Goal: Task Accomplishment & Management: Use online tool/utility

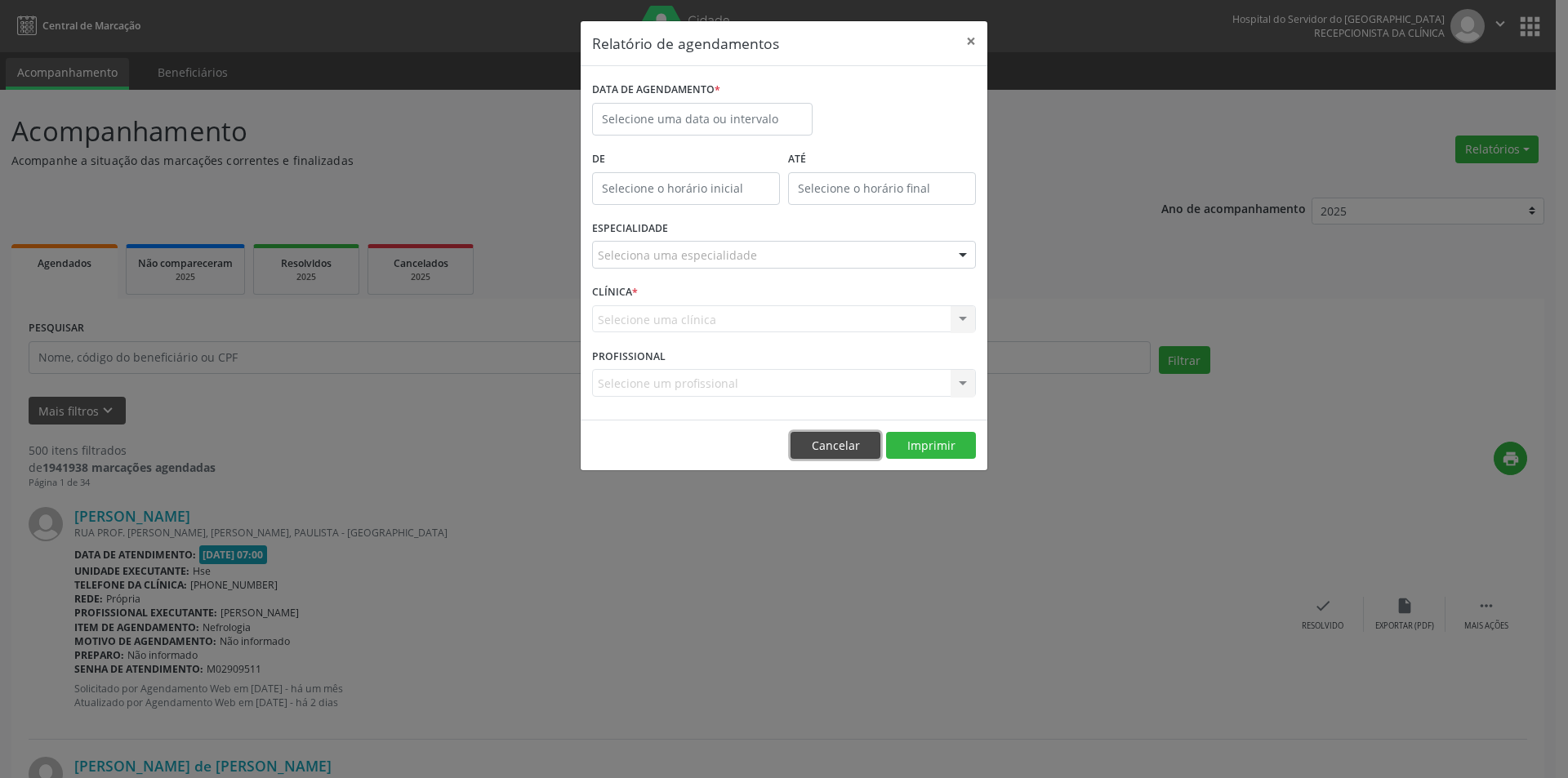
click at [826, 445] on button "Cancelar" at bounding box center [835, 446] width 90 height 28
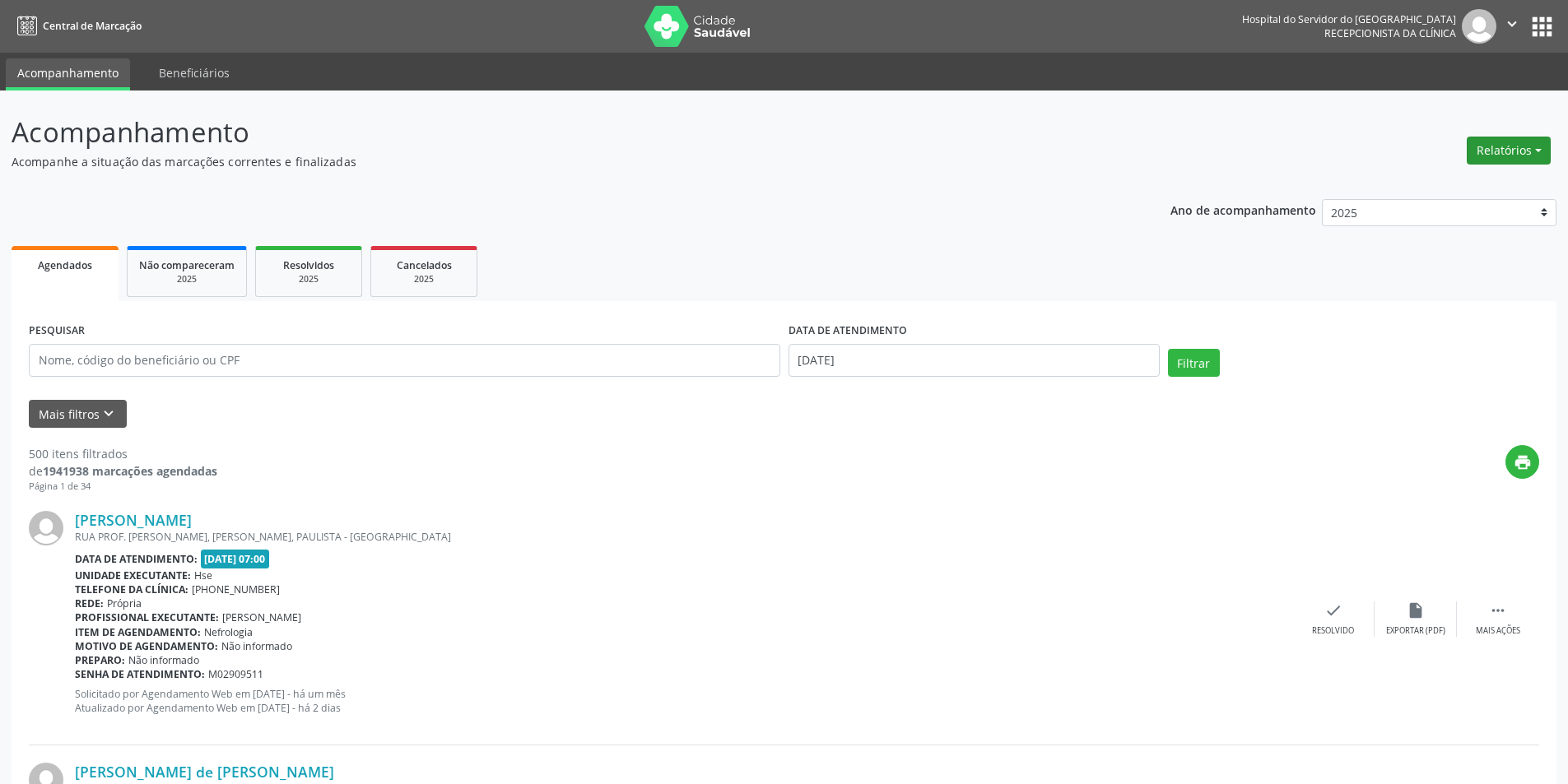
click at [1507, 150] on button "Relatórios" at bounding box center [1508, 151] width 84 height 28
click at [1436, 181] on link "Agendamentos" at bounding box center [1462, 185] width 177 height 23
select select "9"
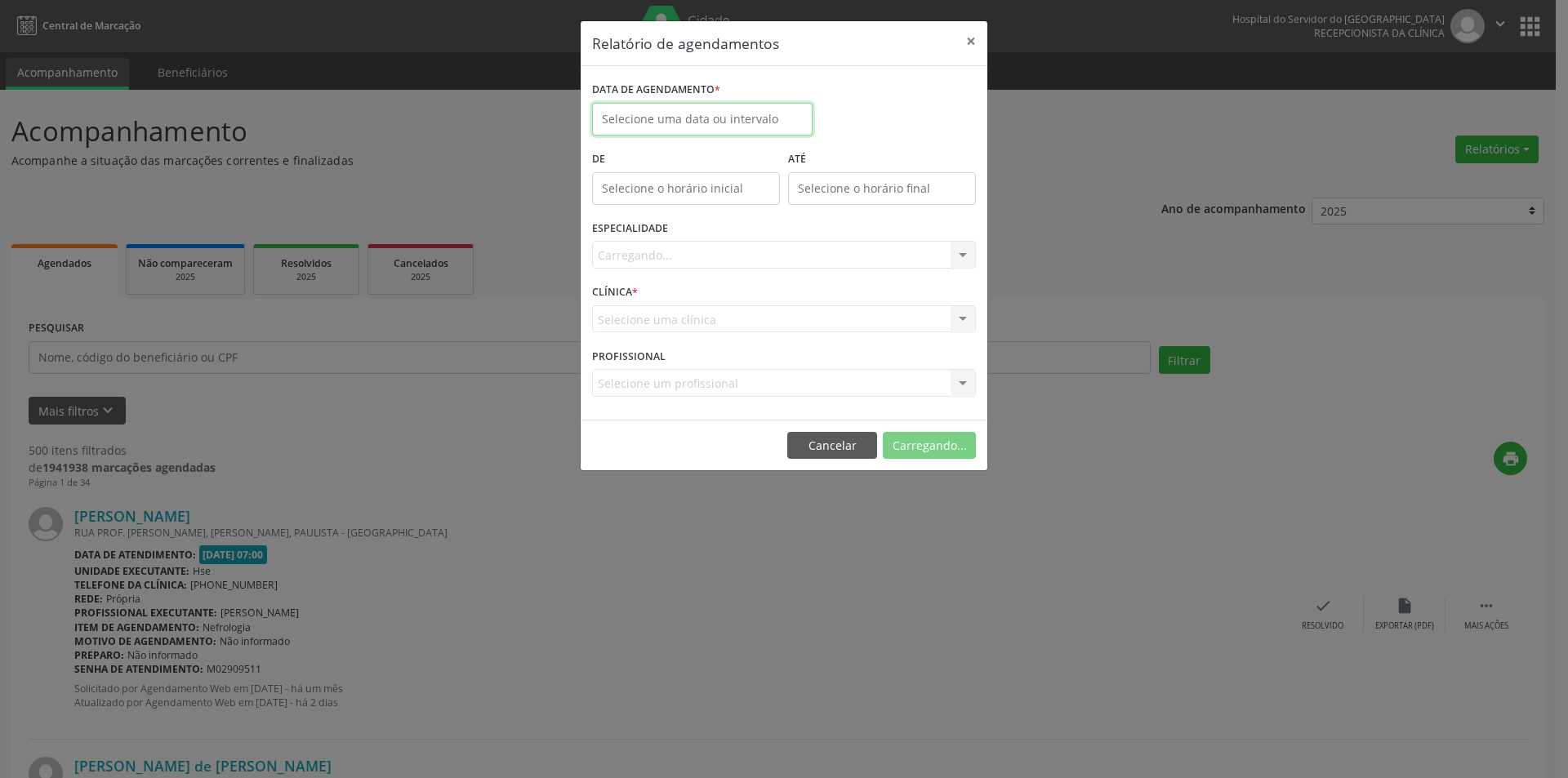
click at [640, 128] on body "Central de Marcação Hospital do Servidor do [GEOGRAPHIC_DATA] Recepcionista da …" at bounding box center [784, 389] width 1568 height 778
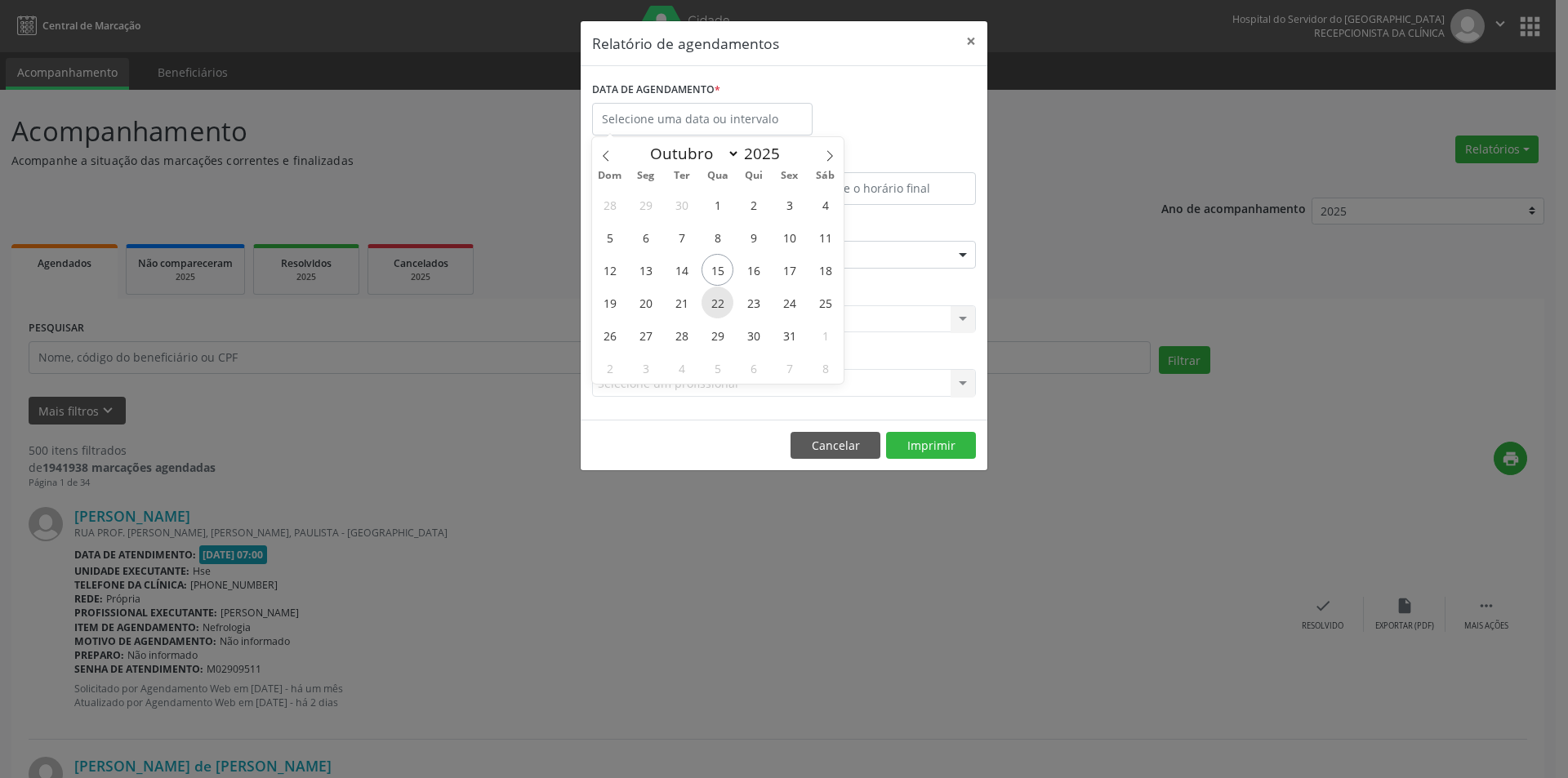
click at [717, 305] on span "22" at bounding box center [717, 303] width 32 height 32
type input "[DATE]"
click at [717, 305] on span "22" at bounding box center [717, 303] width 32 height 32
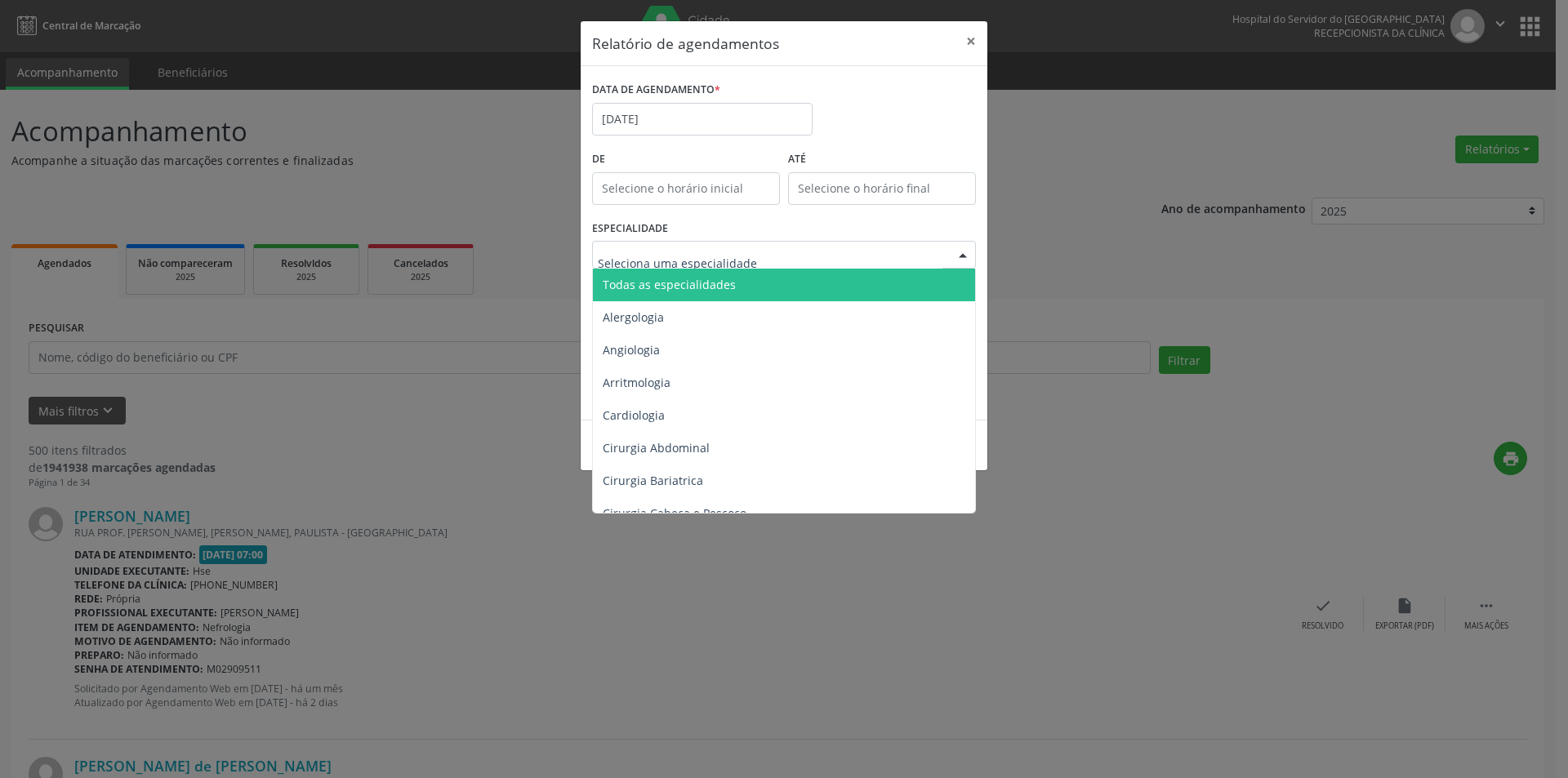
drag, startPoint x: 713, startPoint y: 285, endPoint x: 753, endPoint y: 332, distance: 61.7
click at [711, 285] on span "Todas as especialidades" at bounding box center [669, 285] width 133 height 15
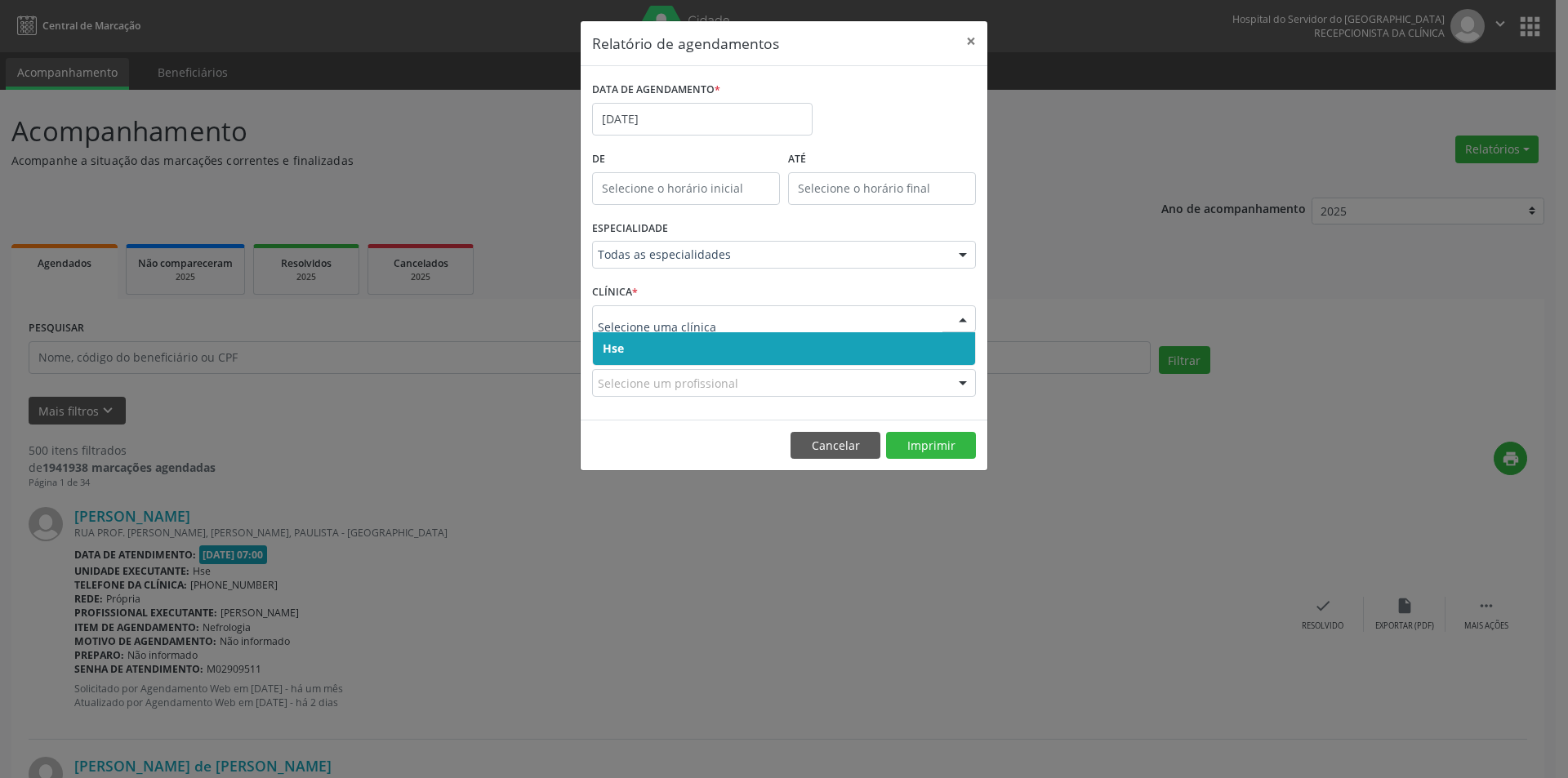
click at [654, 349] on span "Hse" at bounding box center [784, 348] width 382 height 33
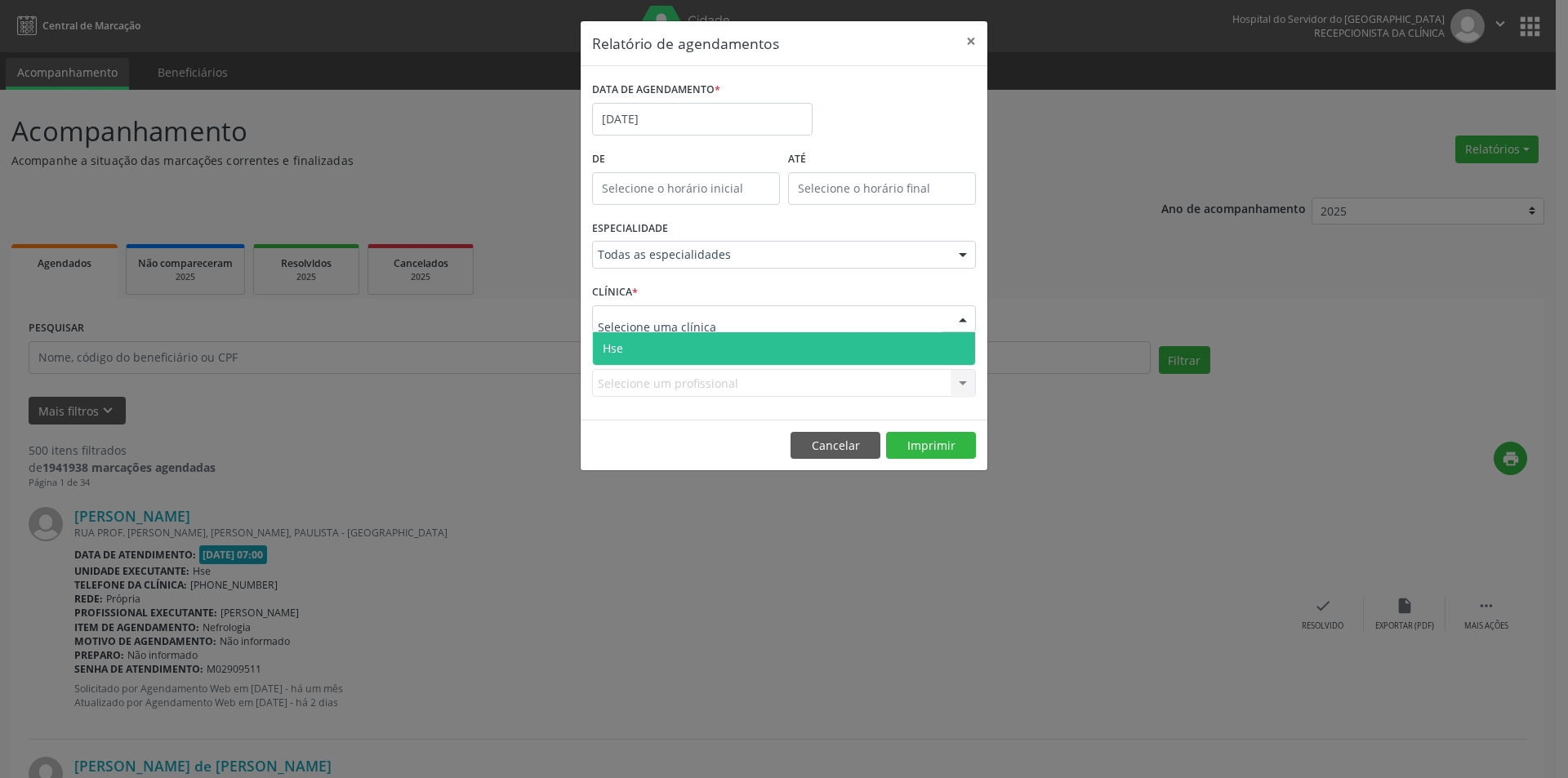
click at [651, 349] on span "Hse" at bounding box center [784, 348] width 382 height 33
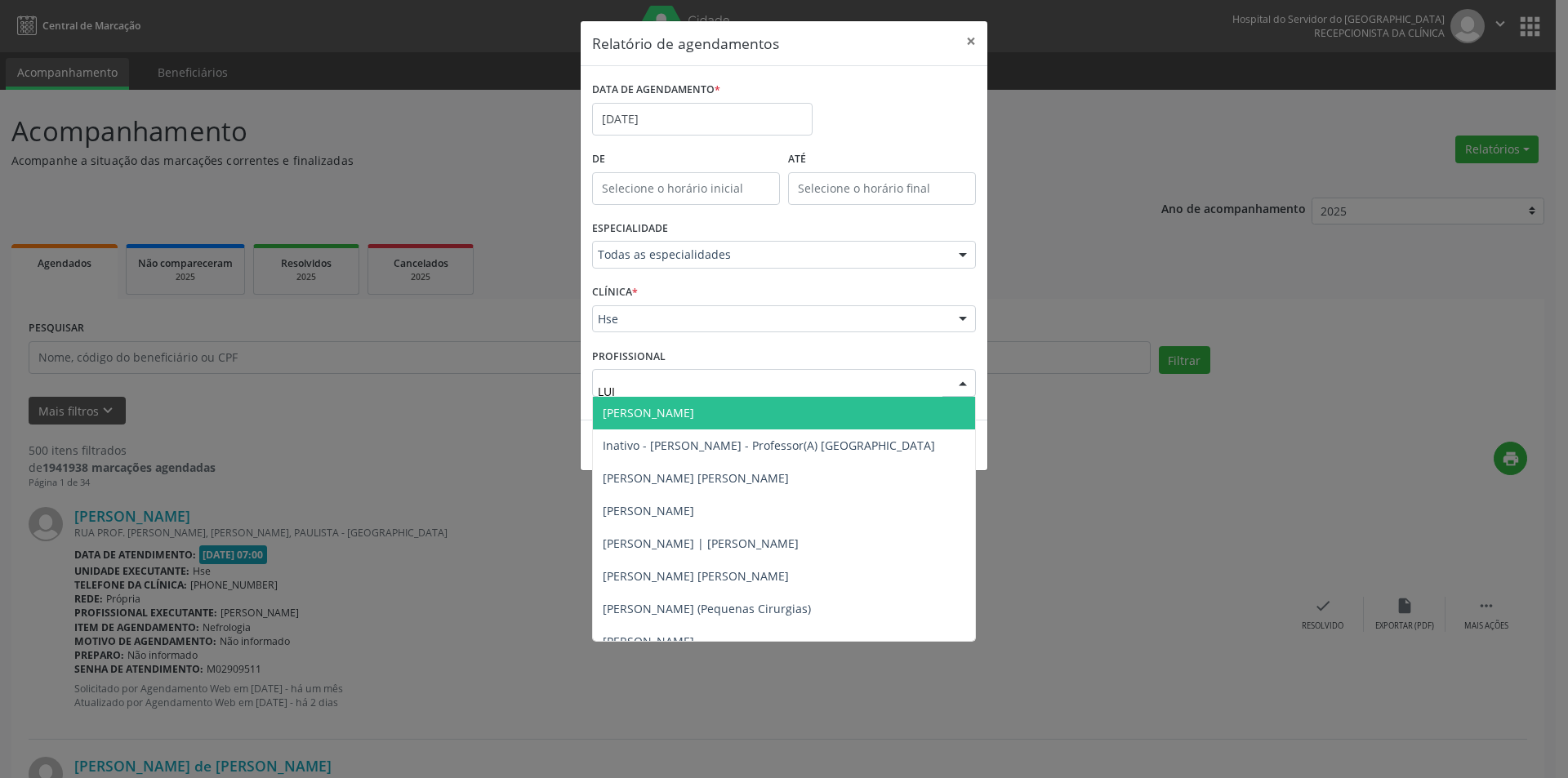
type input "[PERSON_NAME]"
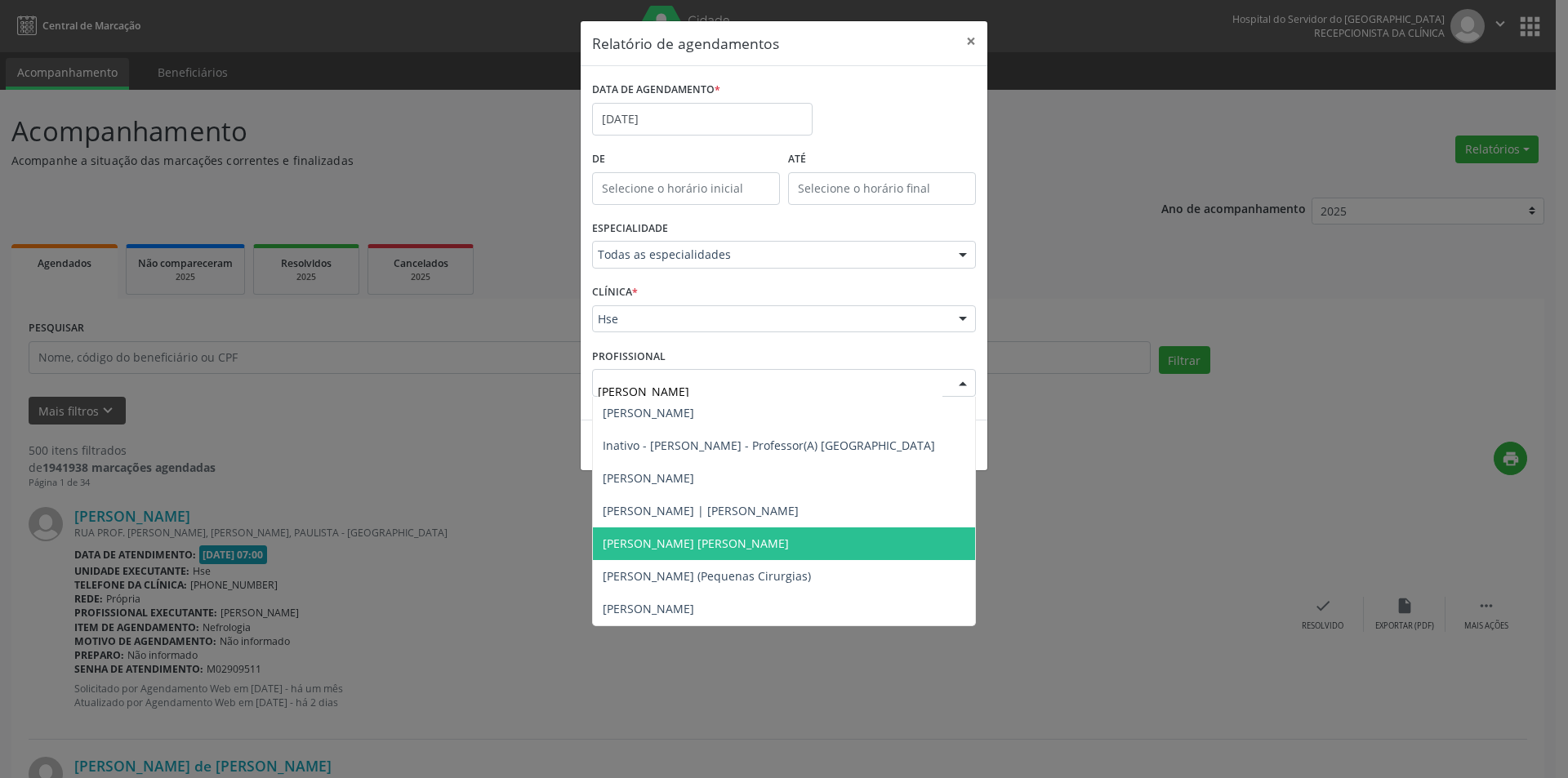
click at [713, 546] on span "[PERSON_NAME] [PERSON_NAME]" at bounding box center [695, 543] width 186 height 15
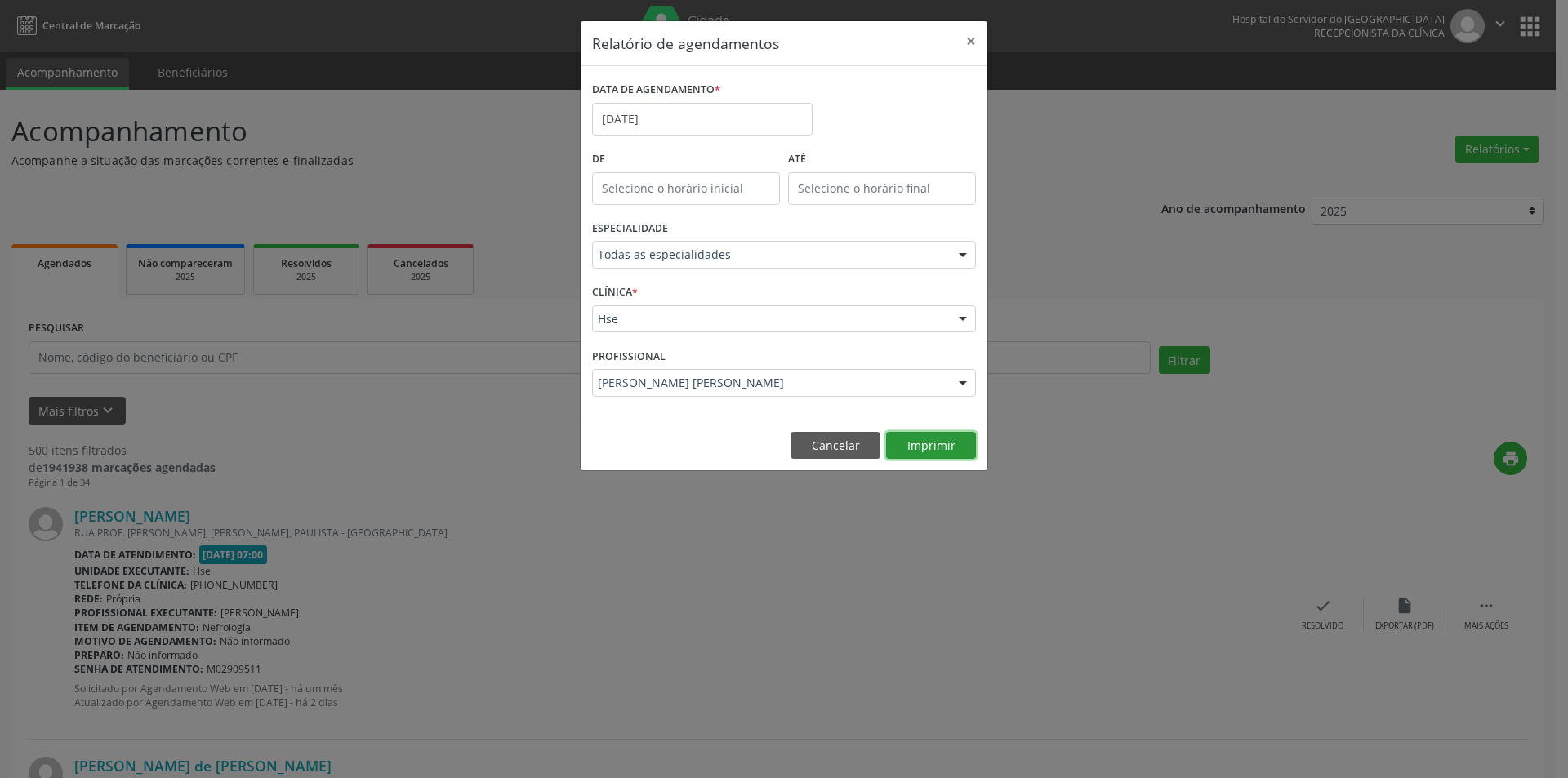
click at [920, 446] on button "Imprimir" at bounding box center [930, 446] width 90 height 28
click at [685, 118] on input "[DATE]" at bounding box center [702, 119] width 221 height 33
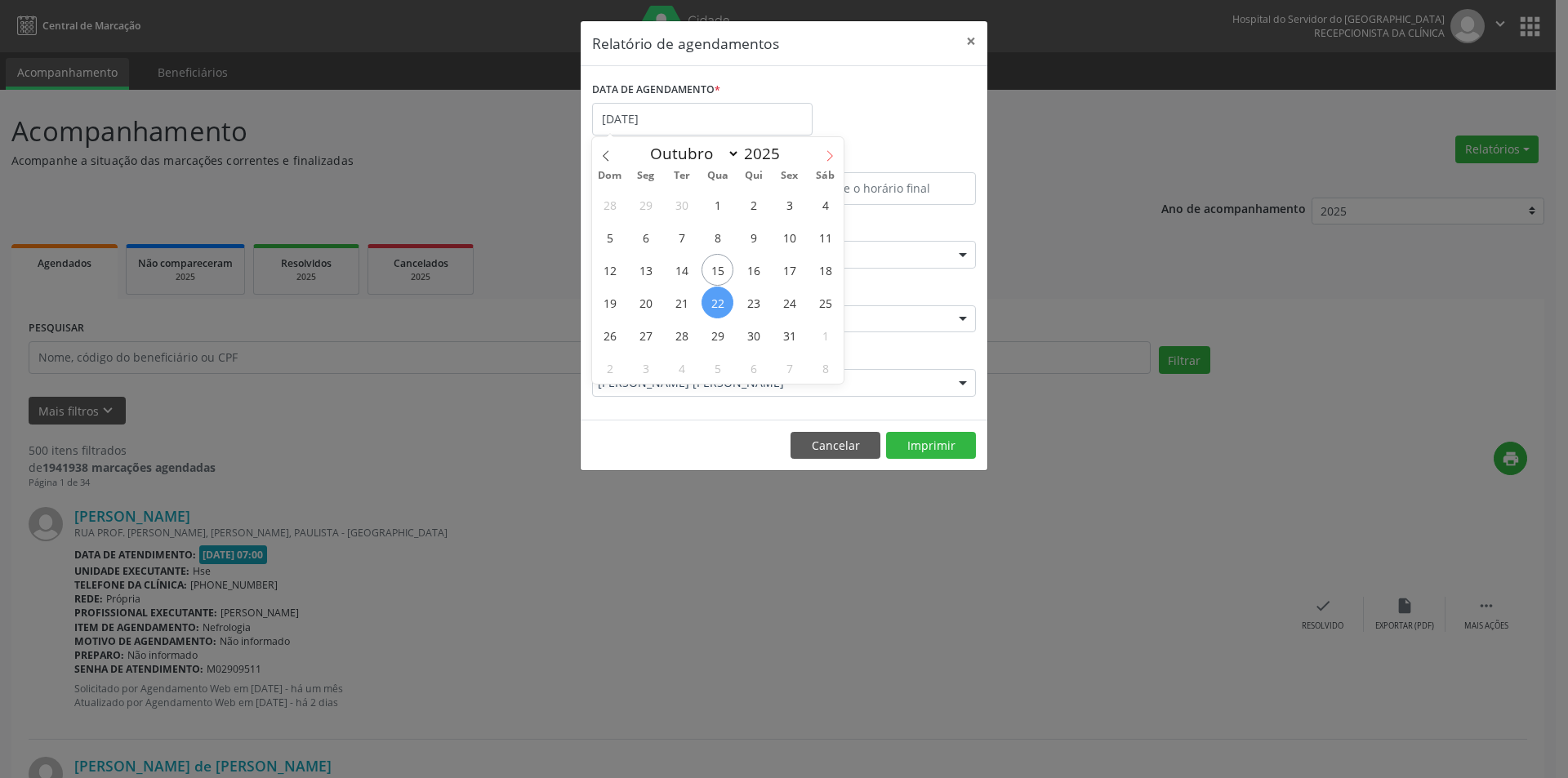
click at [827, 150] on icon at bounding box center [830, 156] width 12 height 12
select select "10"
click at [829, 200] on span "1" at bounding box center [825, 205] width 32 height 32
type input "[DATE]"
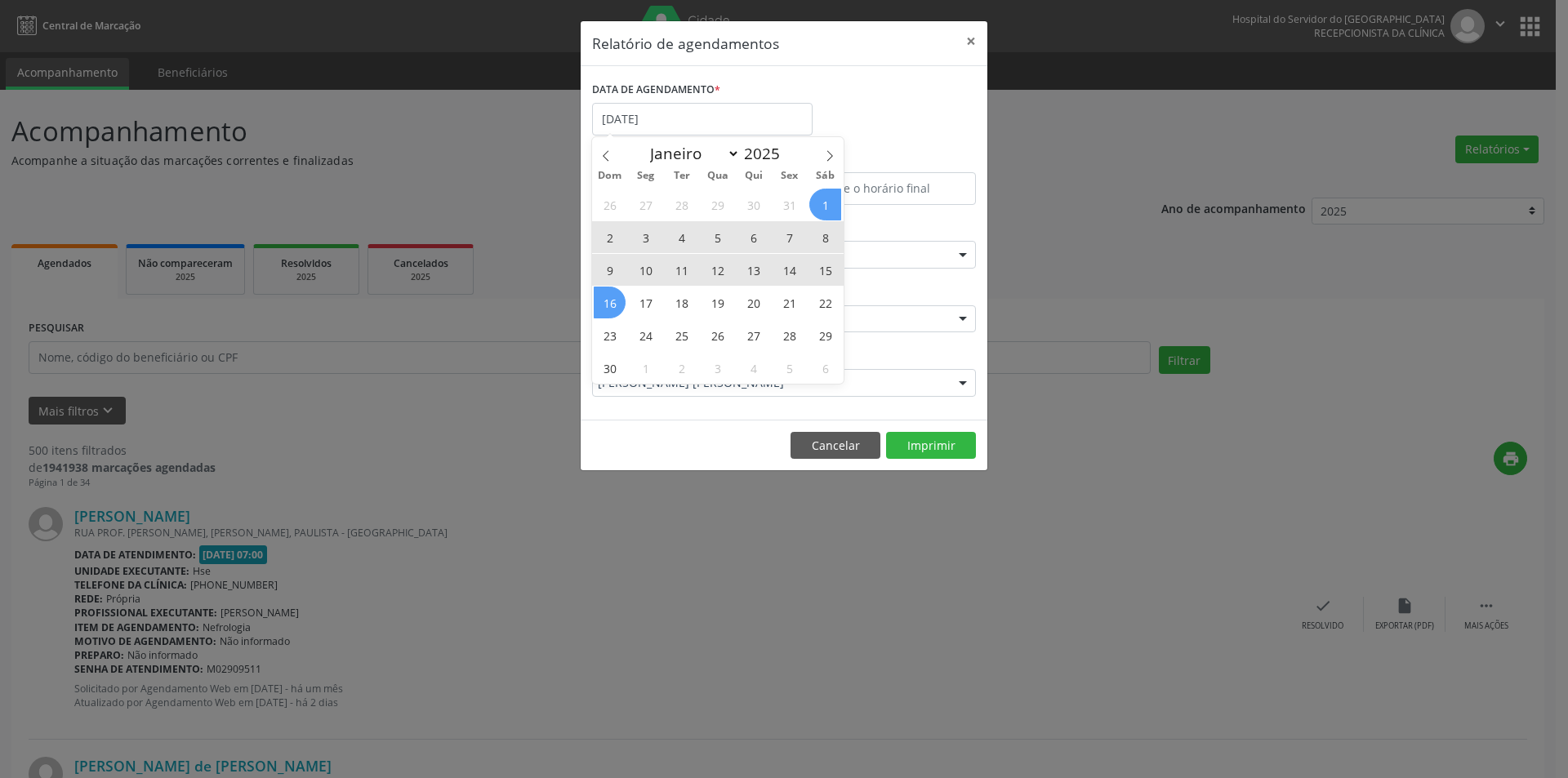
click at [613, 299] on span "16" at bounding box center [610, 303] width 32 height 32
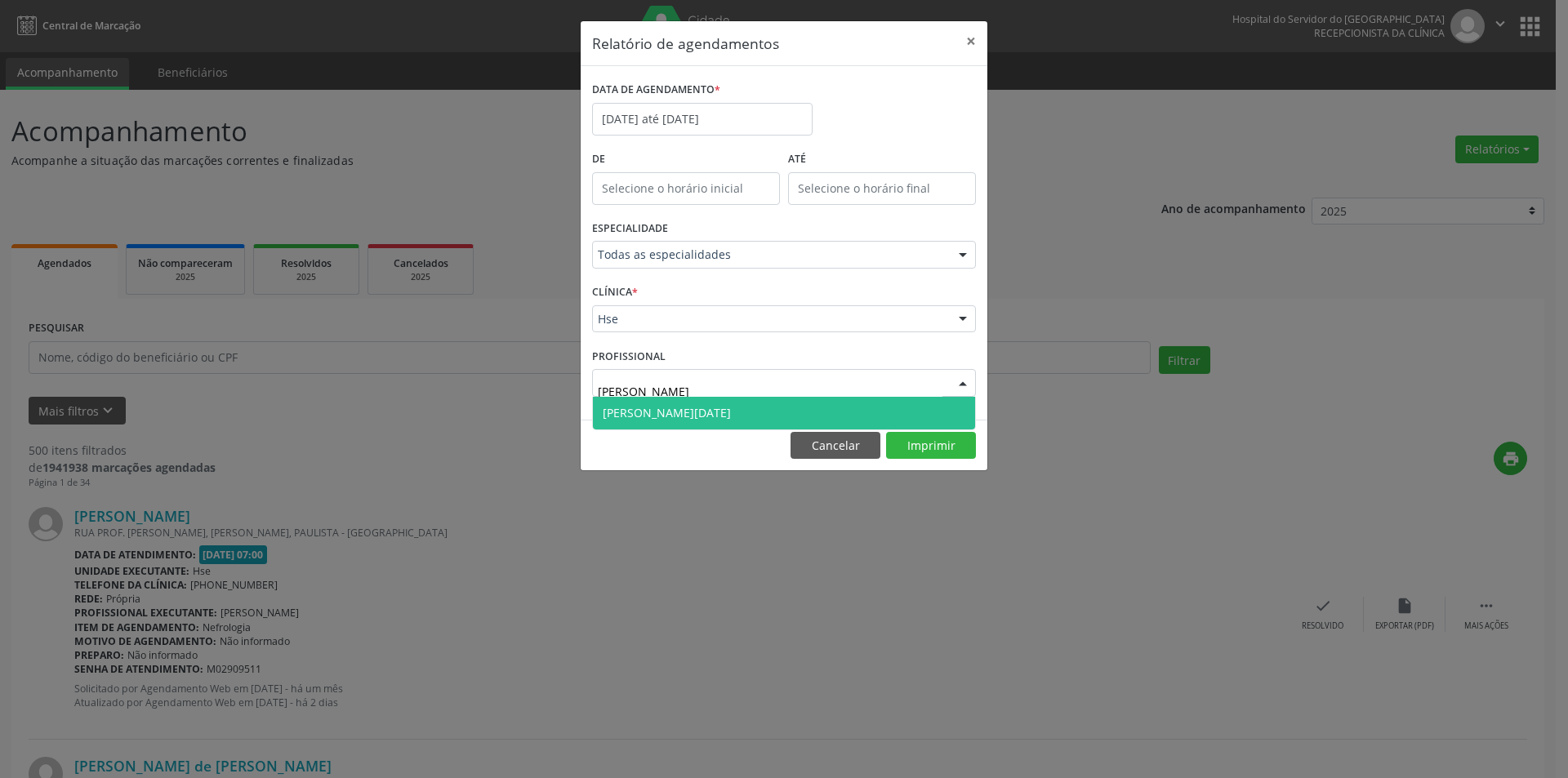
type input "[PERSON_NAME][DATE]"
click at [662, 412] on span "[PERSON_NAME][DATE]" at bounding box center [666, 413] width 128 height 15
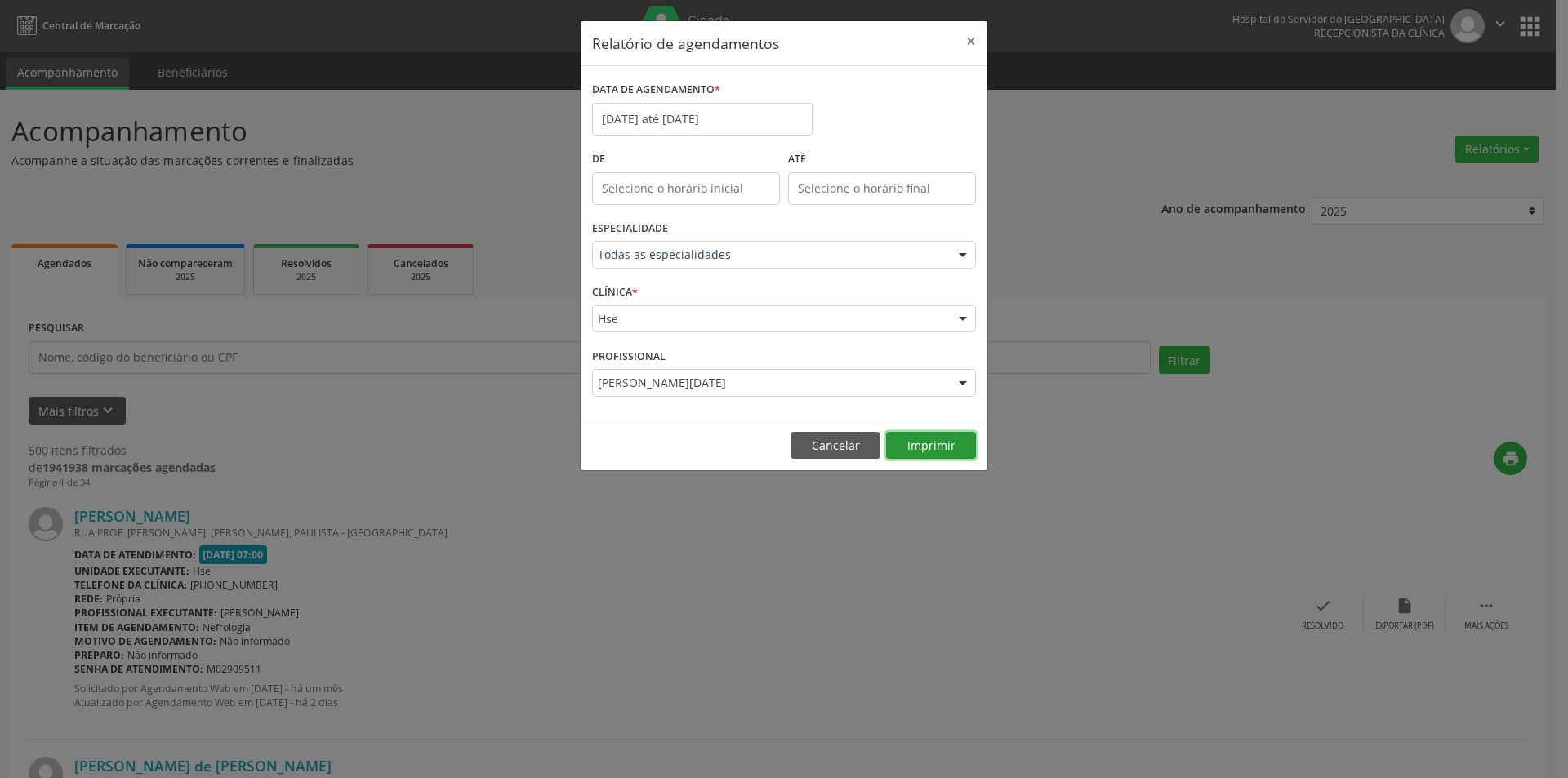
click at [933, 442] on button "Imprimir" at bounding box center [930, 446] width 90 height 28
click at [903, 445] on button "Imprimir" at bounding box center [930, 446] width 90 height 28
click at [633, 118] on input "[DATE] até [DATE]" at bounding box center [702, 119] width 221 height 33
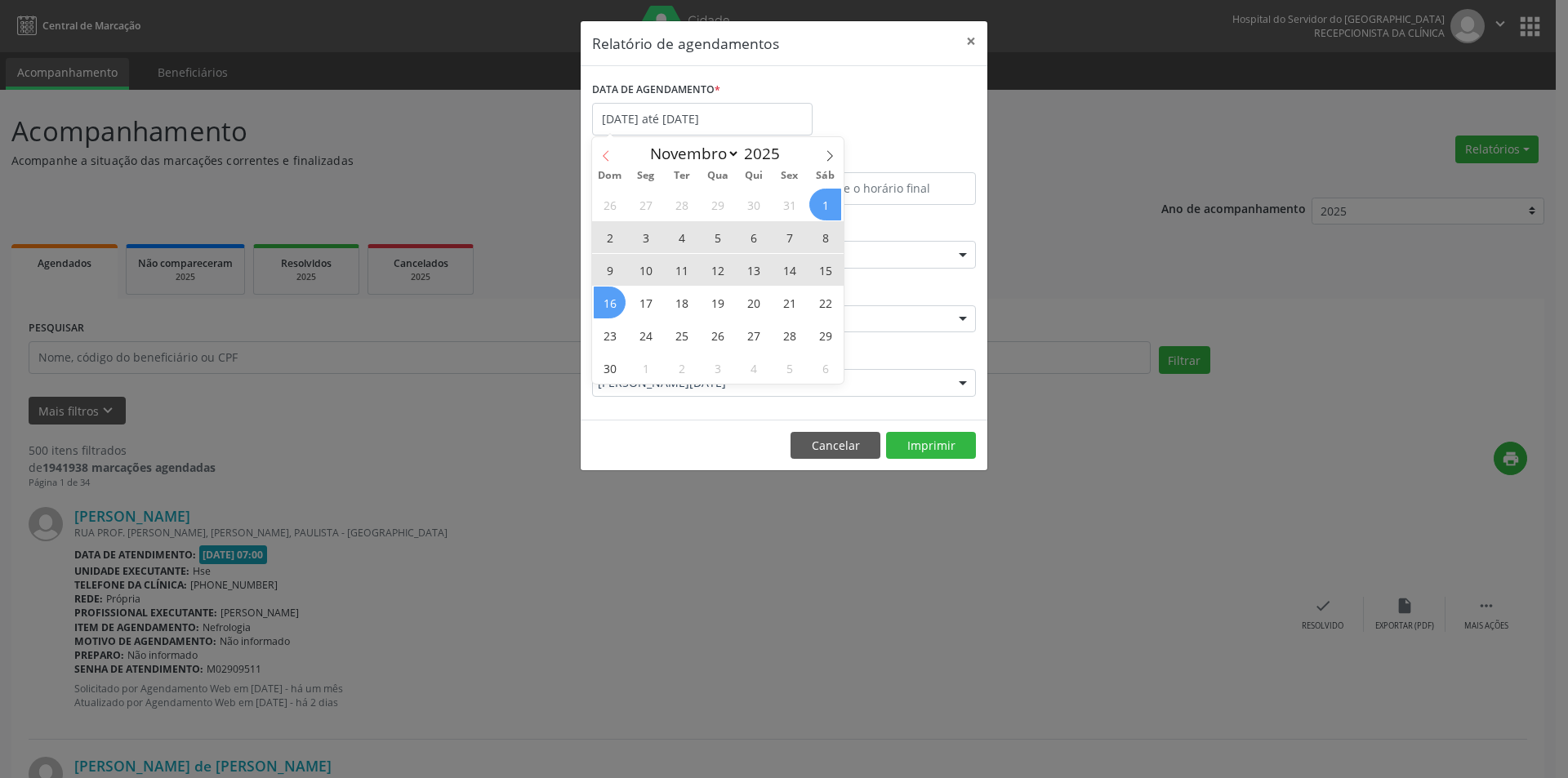
click at [602, 150] on icon at bounding box center [606, 156] width 12 height 12
select select "9"
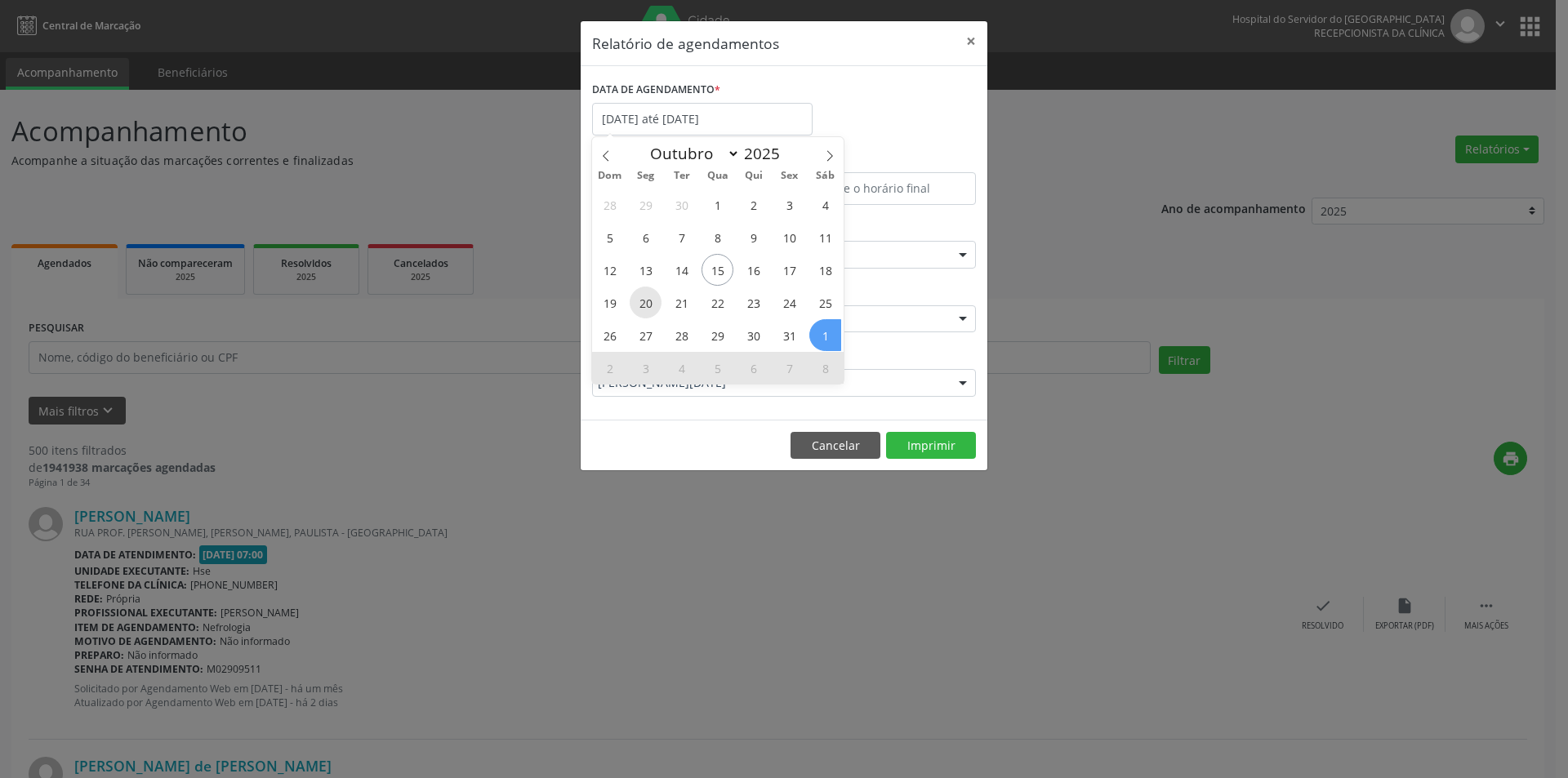
click at [649, 311] on span "20" at bounding box center [645, 303] width 32 height 32
type input "[DATE]"
click at [649, 311] on span "20" at bounding box center [645, 303] width 32 height 32
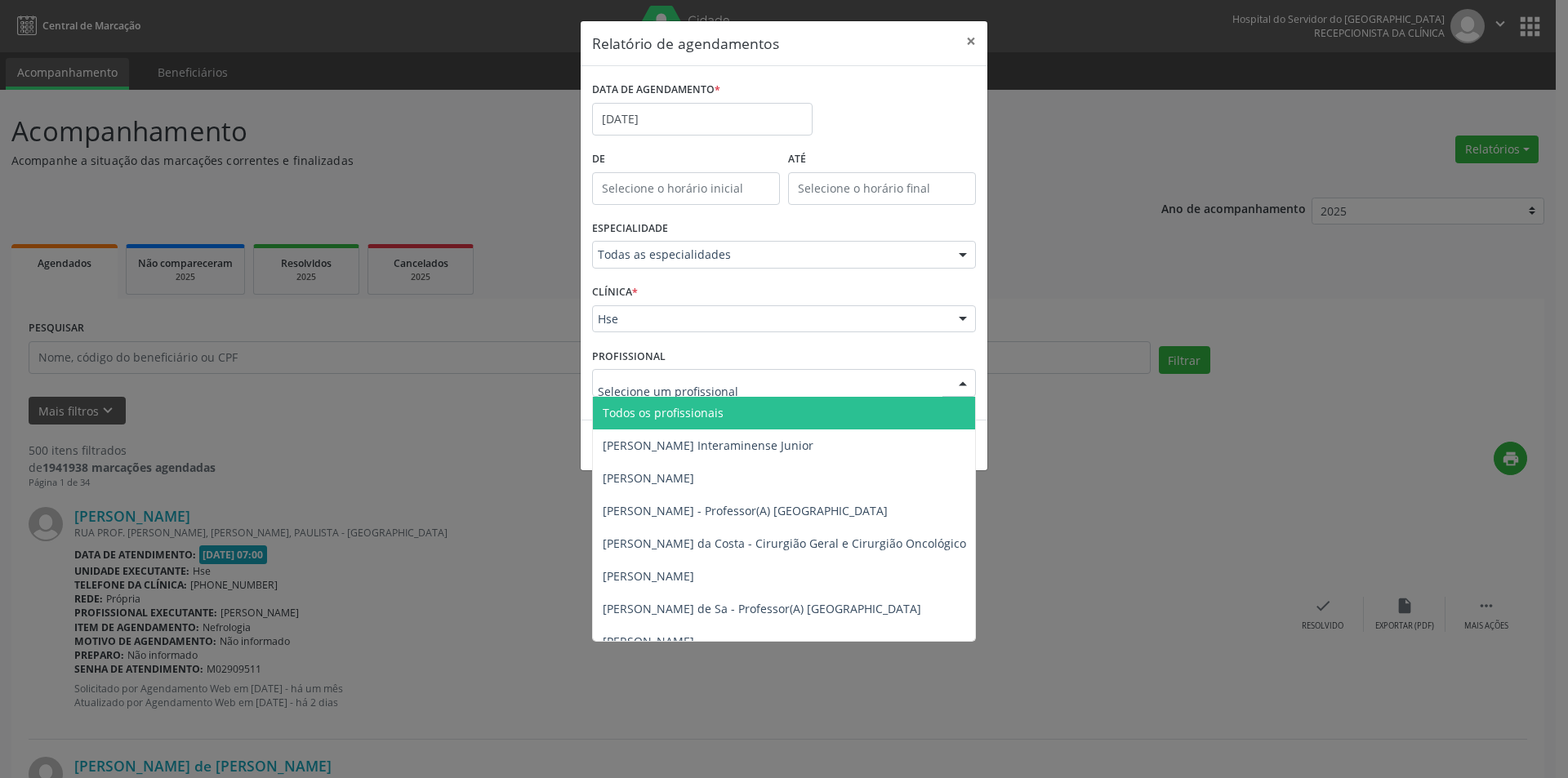
click at [660, 389] on input "text" at bounding box center [769, 391] width 345 height 33
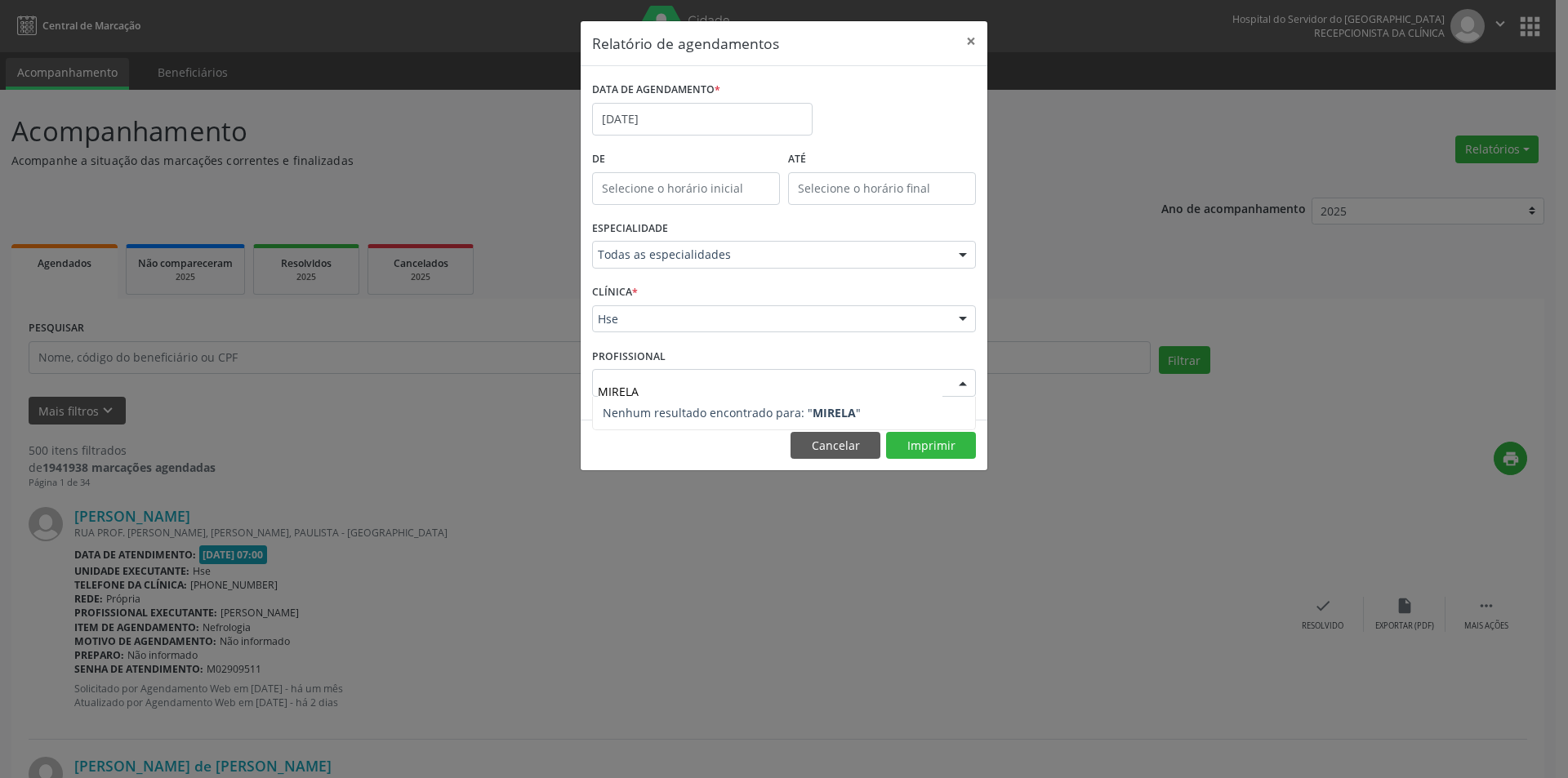
type input "MIREL"
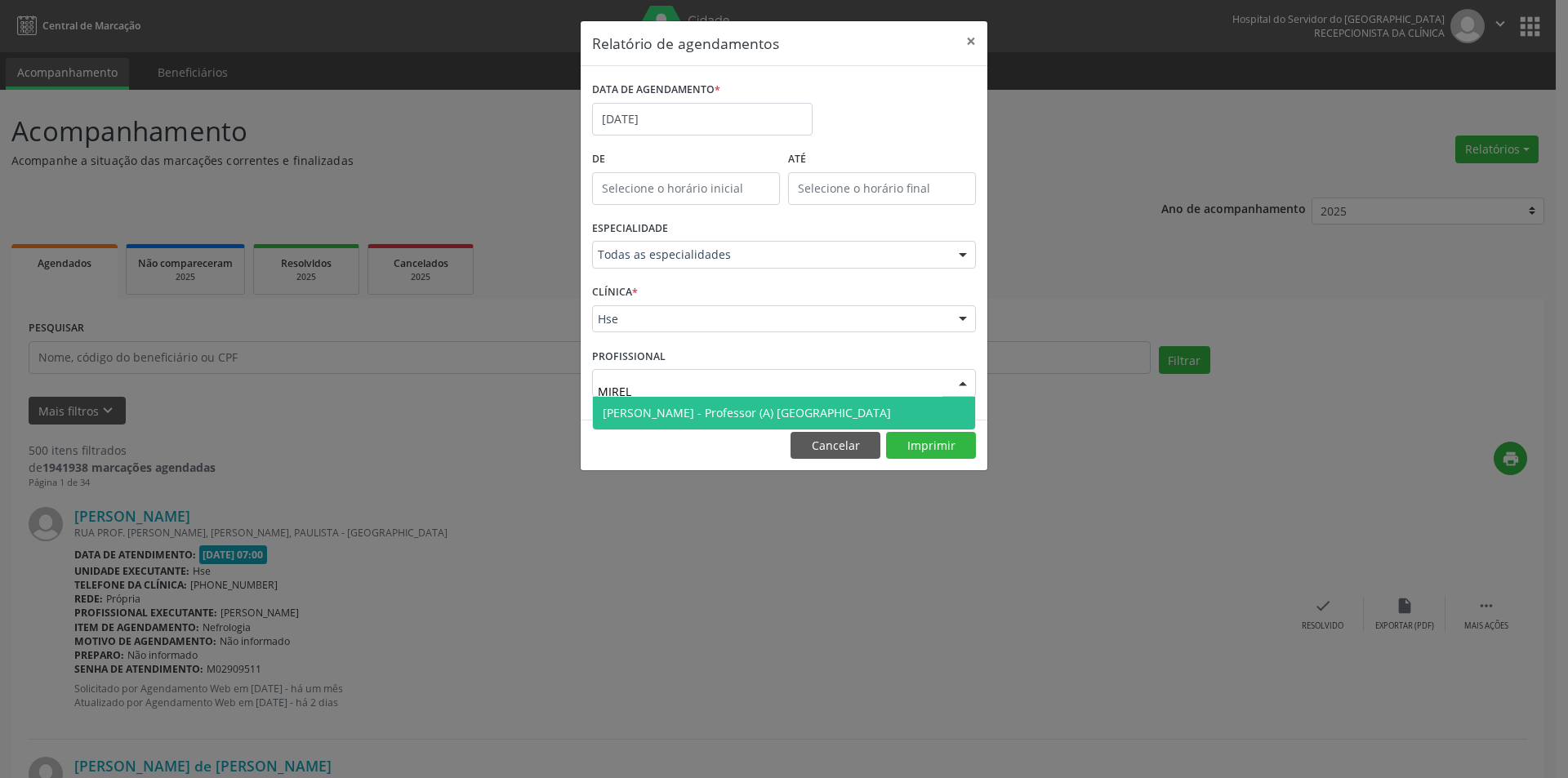
click at [659, 414] on span "[PERSON_NAME] - Professor (A) [GEOGRAPHIC_DATA]" at bounding box center [747, 413] width 289 height 15
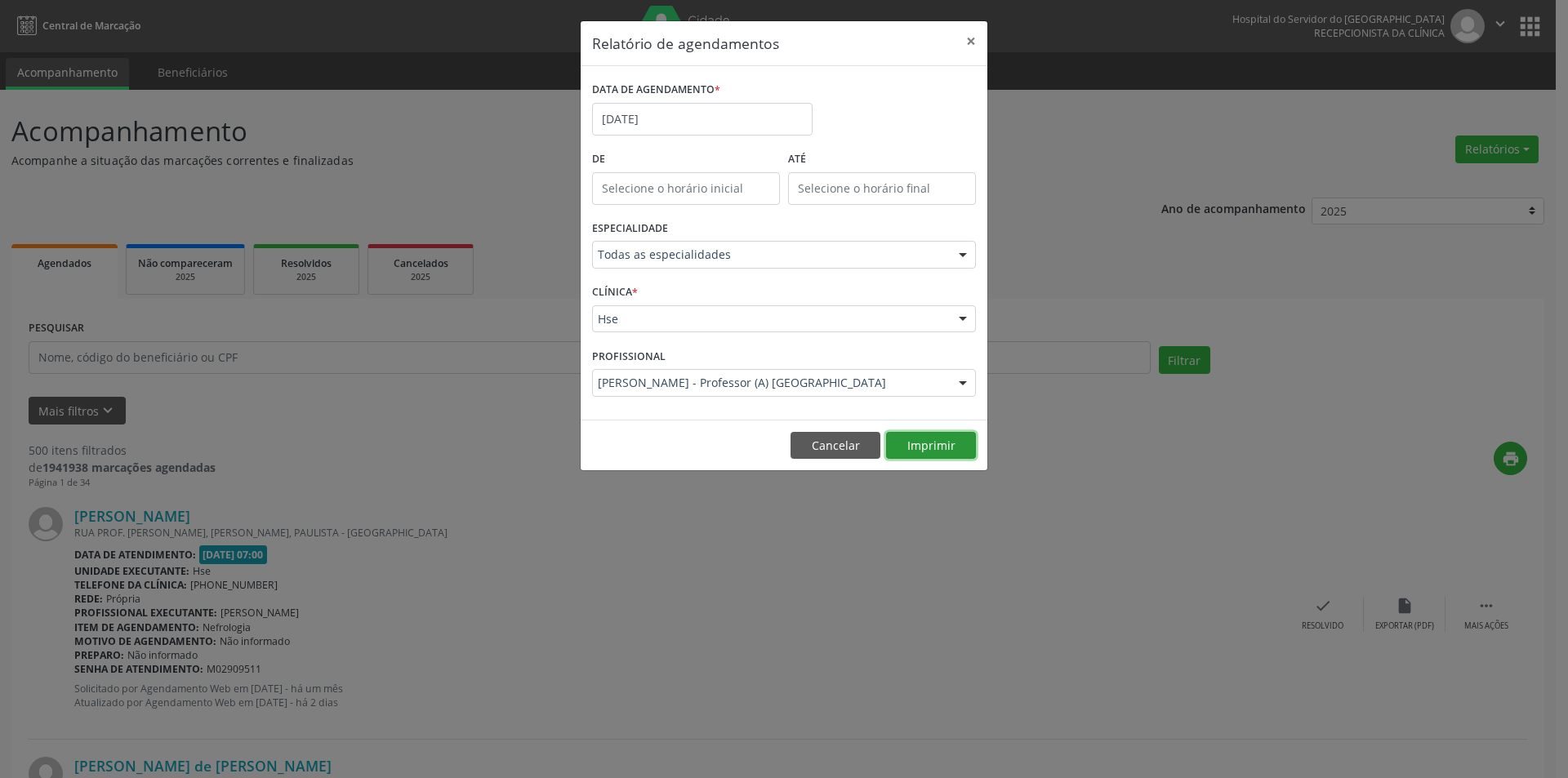
click at [925, 441] on button "Imprimir" at bounding box center [930, 446] width 90 height 28
click at [679, 126] on input "[DATE]" at bounding box center [702, 119] width 221 height 33
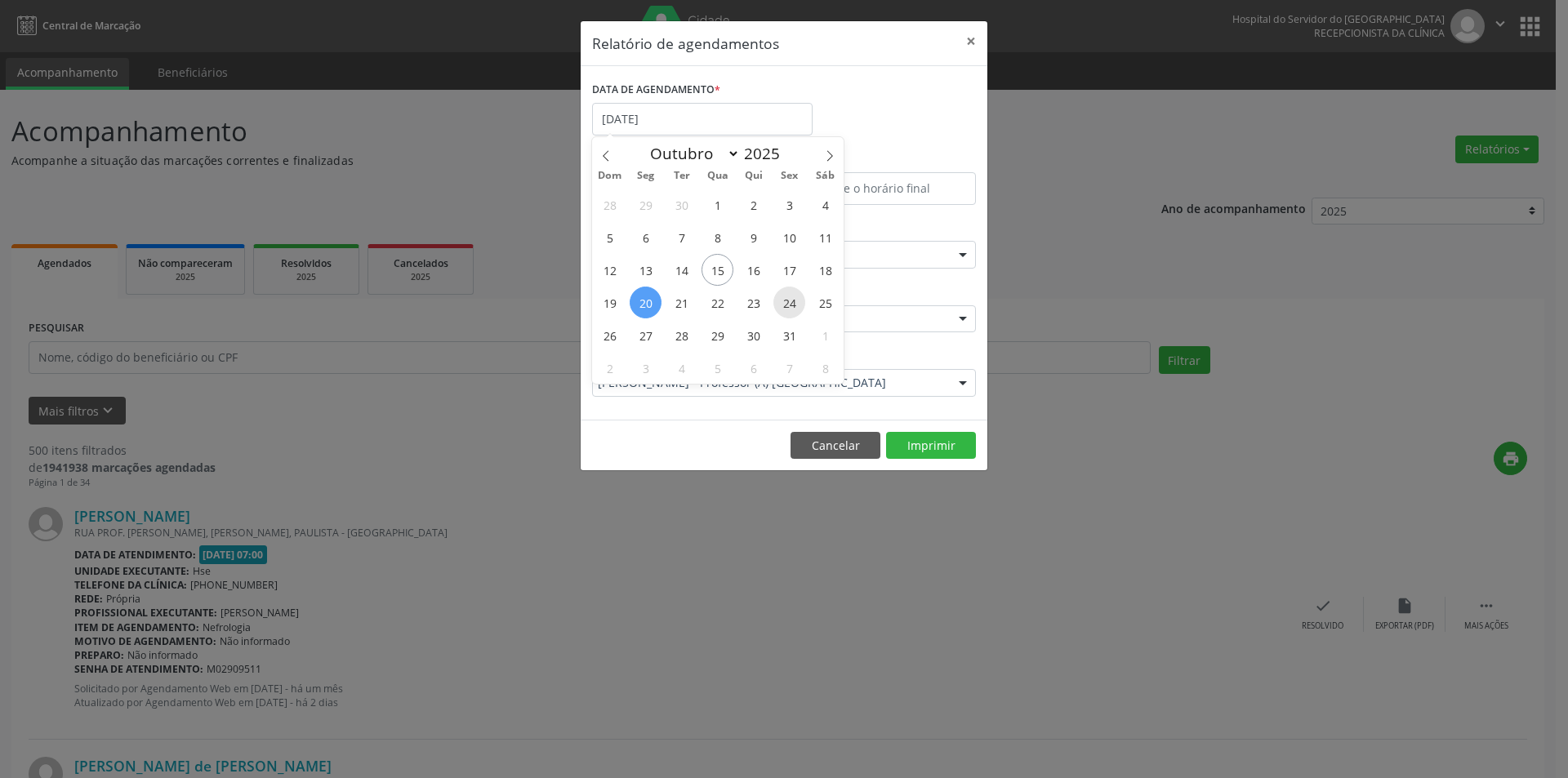
click at [788, 305] on span "24" at bounding box center [789, 303] width 32 height 32
type input "[DATE]"
click at [788, 305] on span "24" at bounding box center [789, 303] width 32 height 32
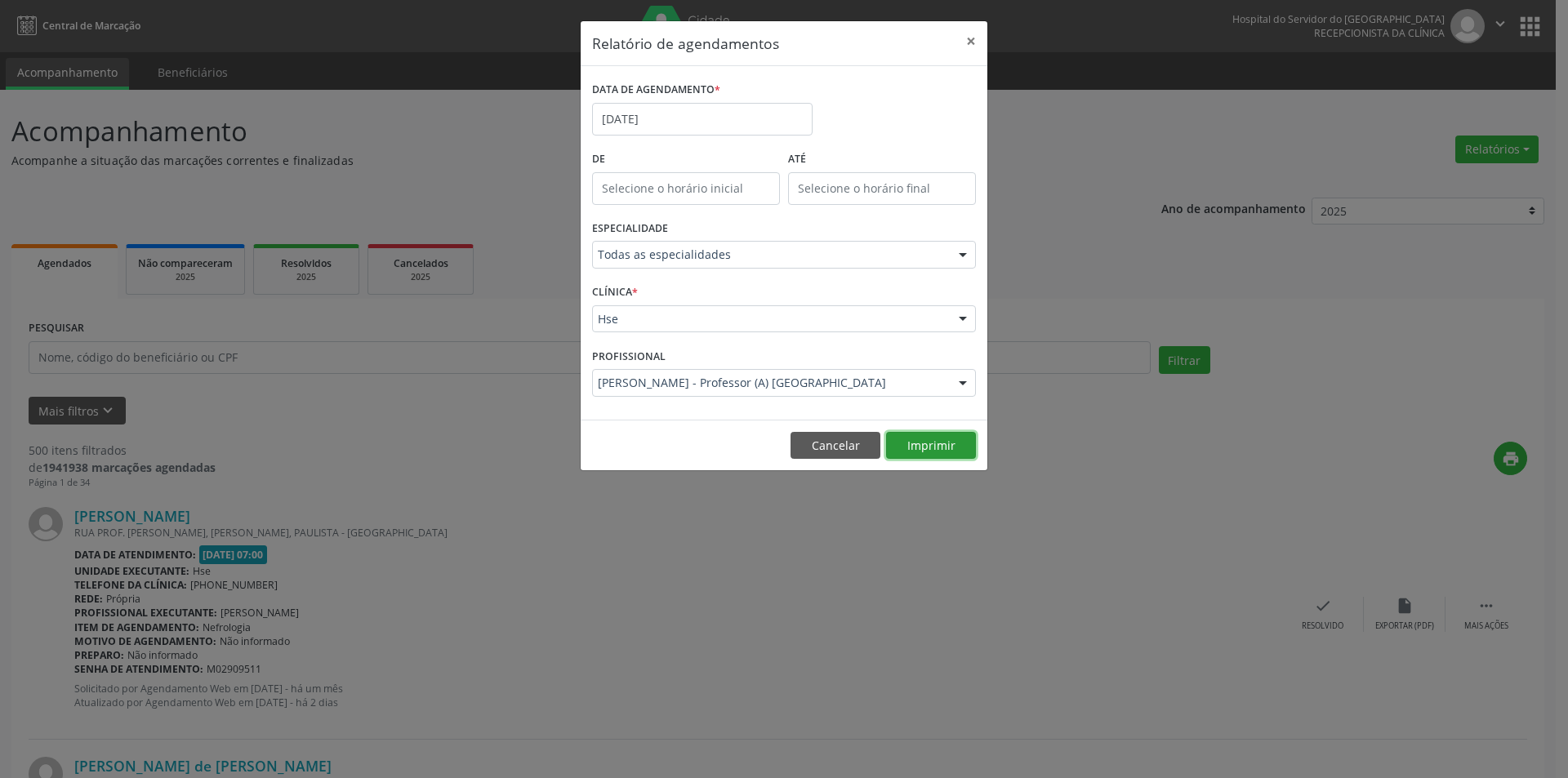
click at [941, 441] on button "Imprimir" at bounding box center [930, 446] width 90 height 28
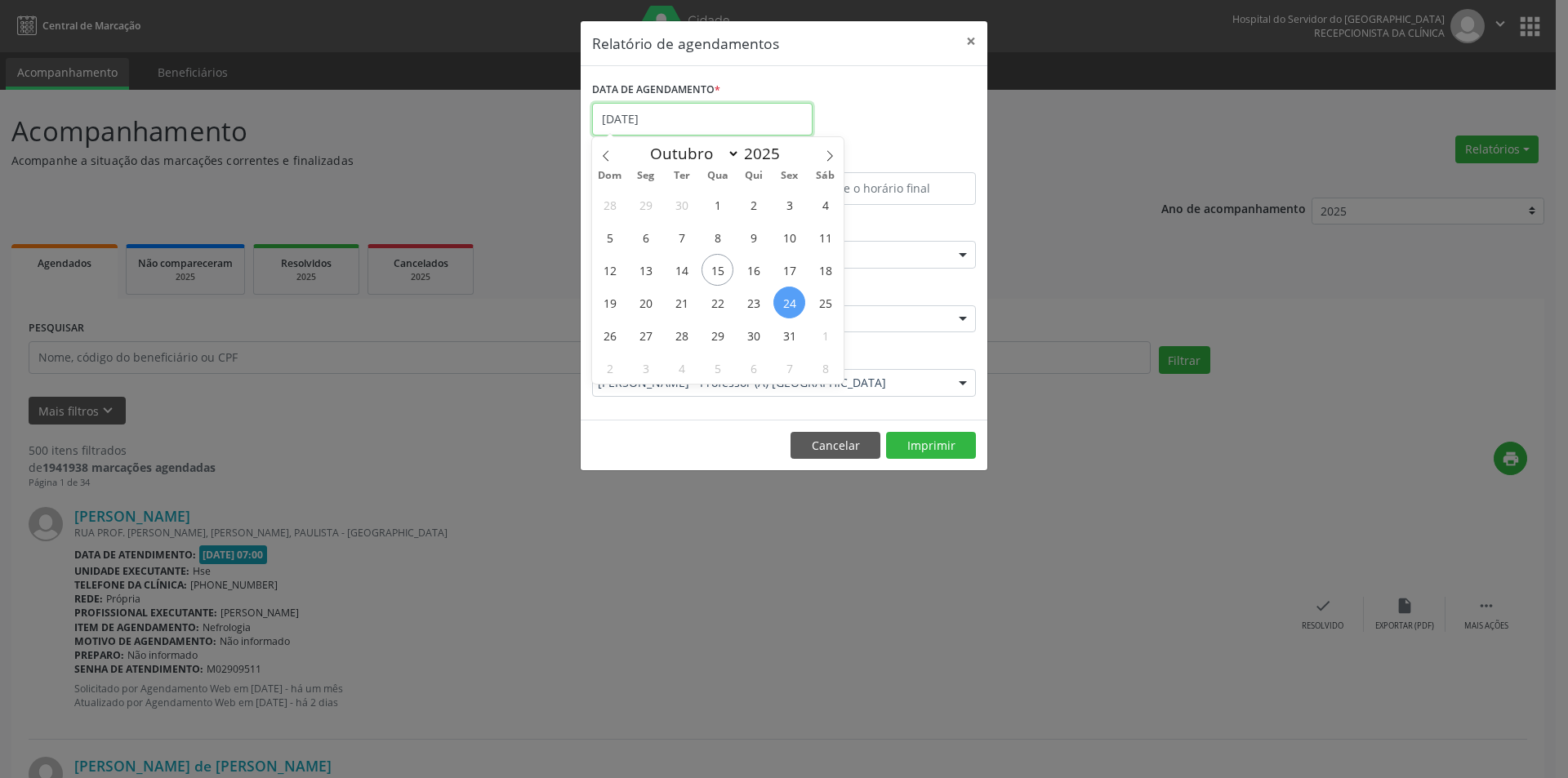
click at [671, 126] on input "[DATE]" at bounding box center [702, 119] width 221 height 33
click at [520, 169] on div "Relatório de agendamentos × DATA DE AGENDAMENTO * [DATE] De ATÉ ESPECIALIDADE T…" at bounding box center [784, 389] width 1568 height 778
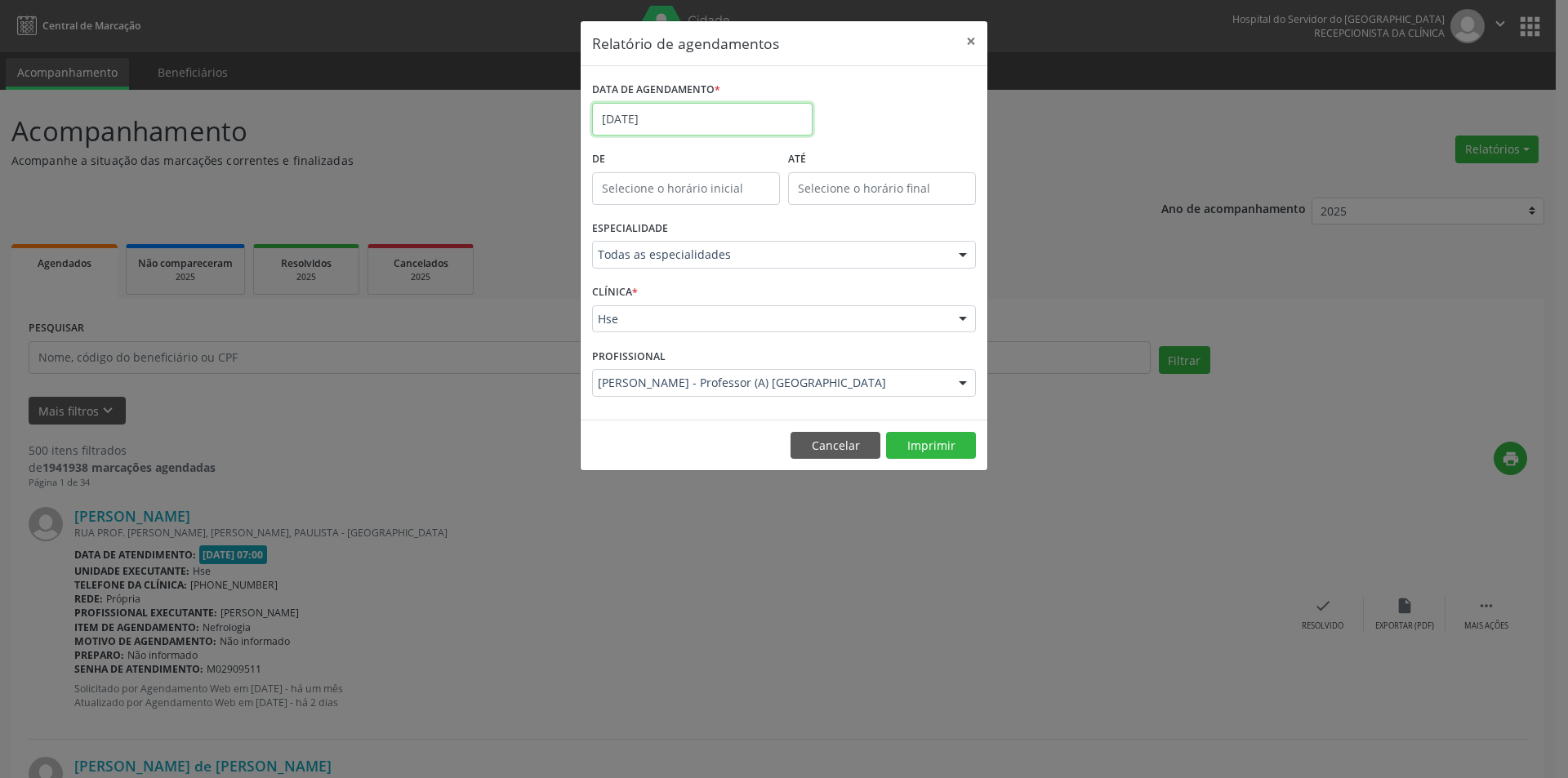
click at [716, 119] on input "[DATE]" at bounding box center [702, 119] width 221 height 33
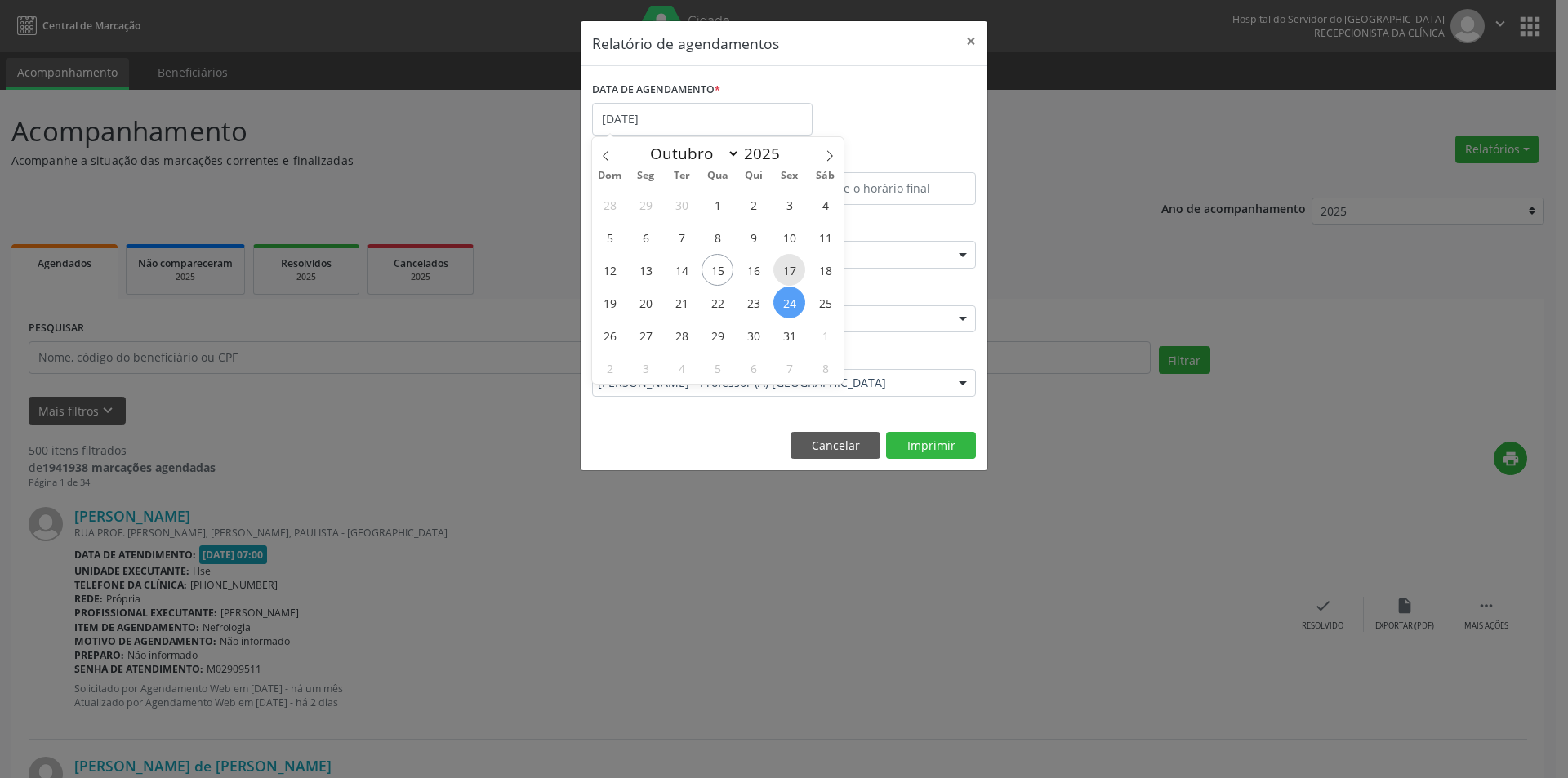
click at [794, 276] on span "17" at bounding box center [789, 270] width 32 height 32
type input "[DATE]"
click at [794, 276] on span "17" at bounding box center [789, 270] width 32 height 32
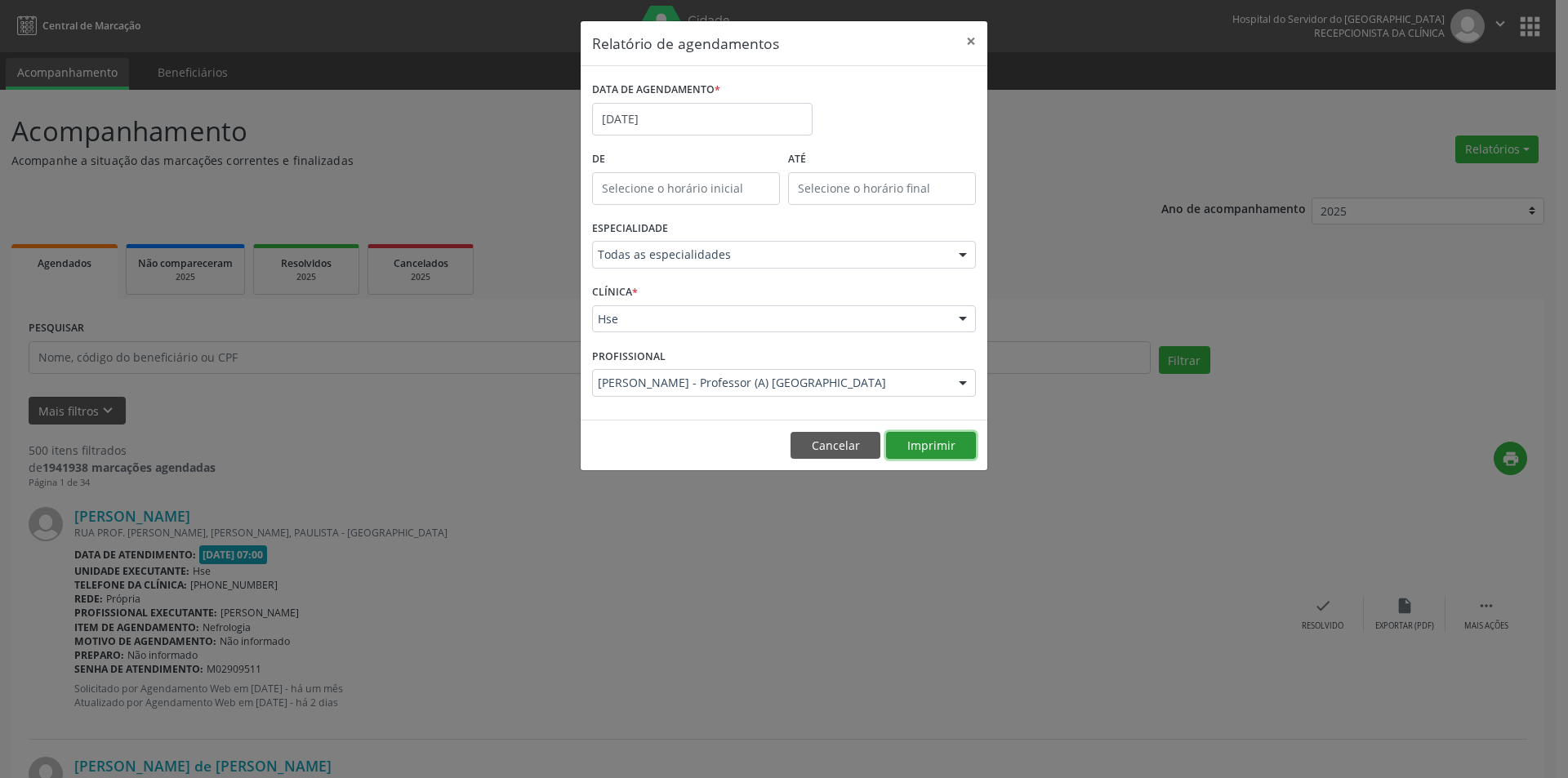
click at [922, 447] on button "Imprimir" at bounding box center [930, 446] width 90 height 28
